Goal: Transaction & Acquisition: Download file/media

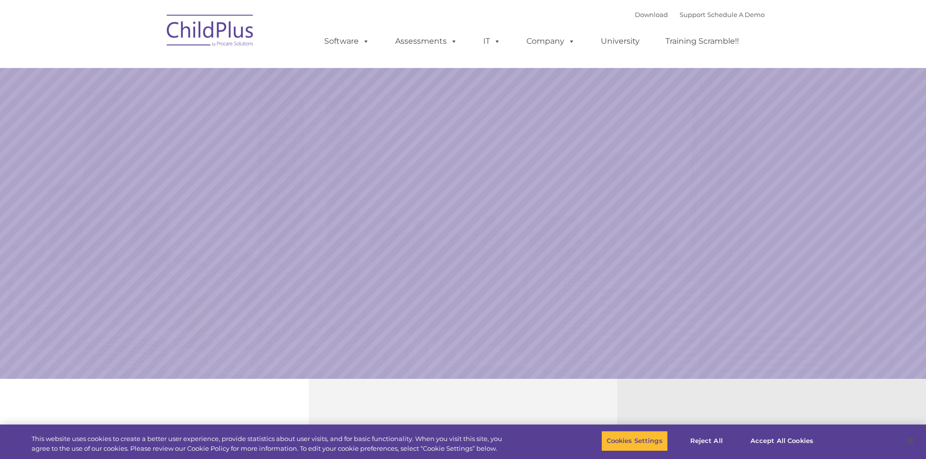
select select "MEDIUM"
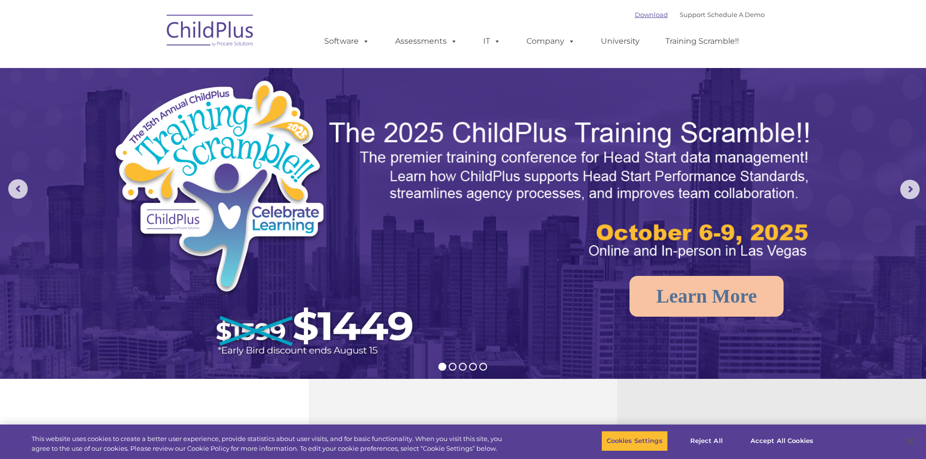
click at [636, 15] on link "Download" at bounding box center [651, 15] width 33 height 8
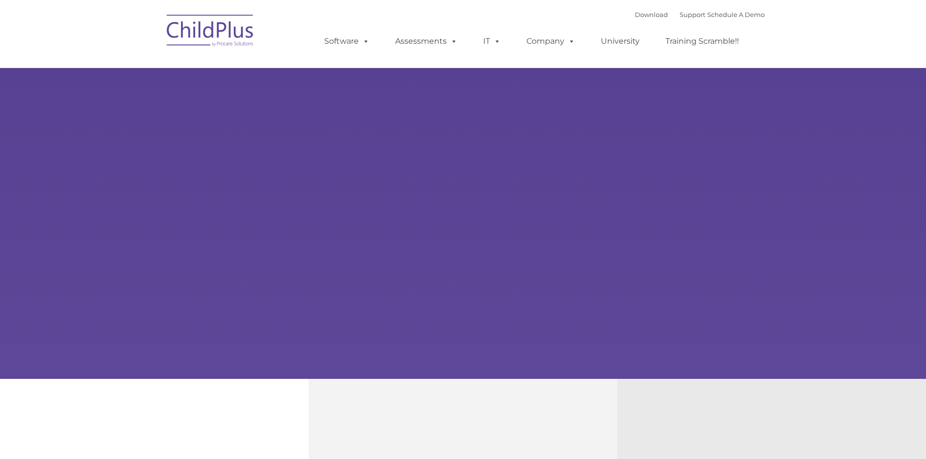
type input ""
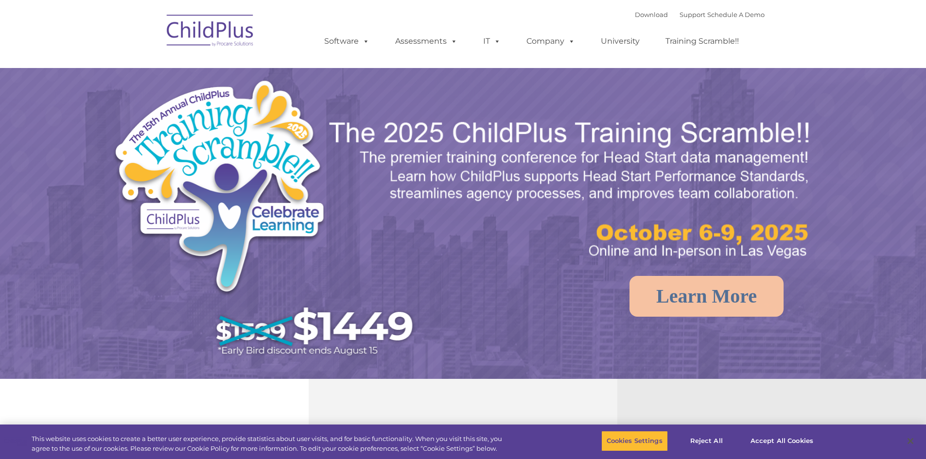
select select "MEDIUM"
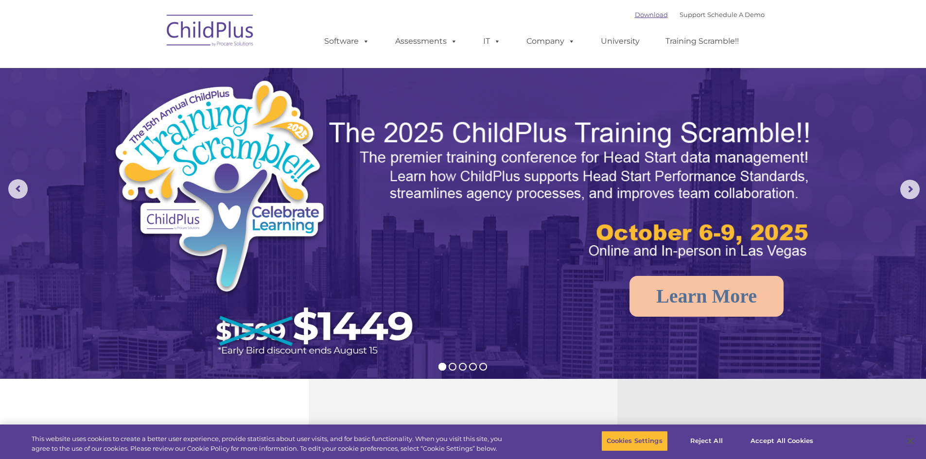
click at [638, 12] on link "Download" at bounding box center [651, 15] width 33 height 8
